Goal: Information Seeking & Learning: Learn about a topic

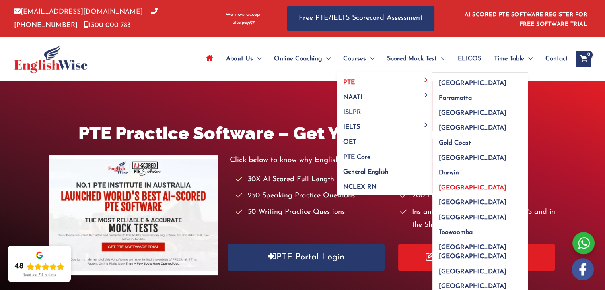
click at [456, 185] on span "[GEOGRAPHIC_DATA]" at bounding box center [472, 188] width 68 height 6
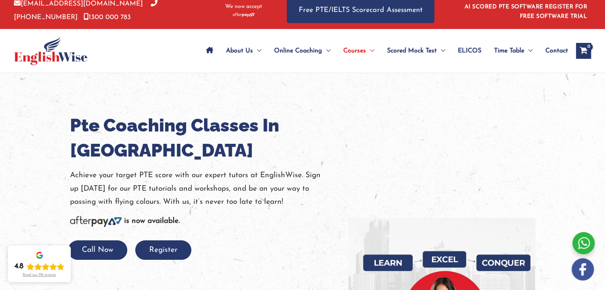
scroll to position [6, 0]
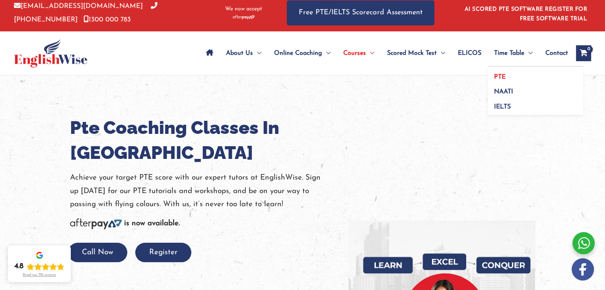
click at [501, 75] on span "PTE" at bounding box center [500, 77] width 12 height 6
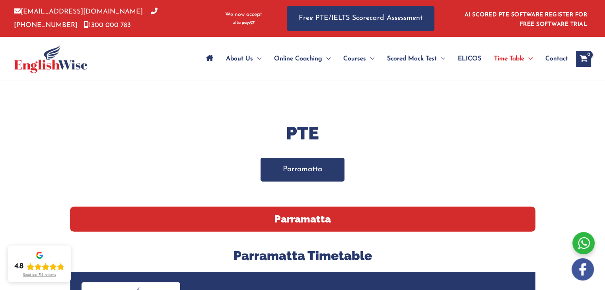
click at [317, 167] on link "Parramatta" at bounding box center [302, 169] width 84 height 23
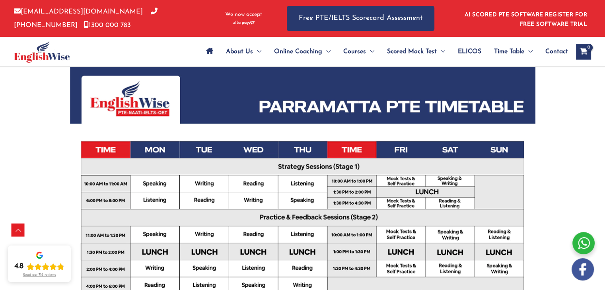
scroll to position [207, 0]
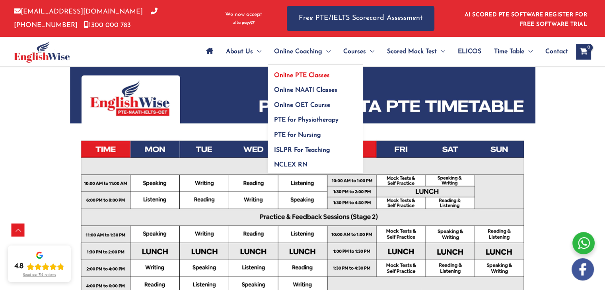
click at [305, 74] on span "Online PTE Classes" at bounding box center [302, 75] width 56 height 6
